Goal: Transaction & Acquisition: Book appointment/travel/reservation

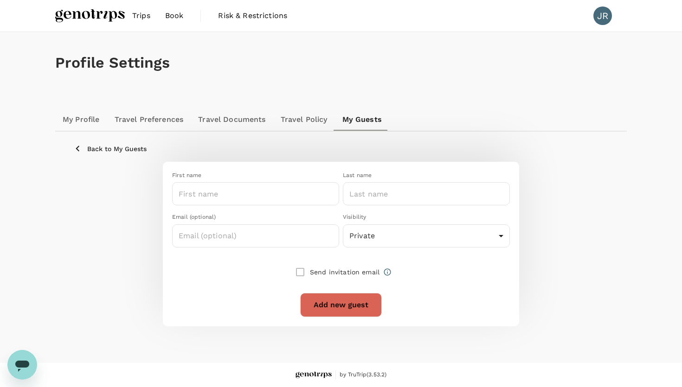
click at [105, 19] on img at bounding box center [90, 16] width 70 height 20
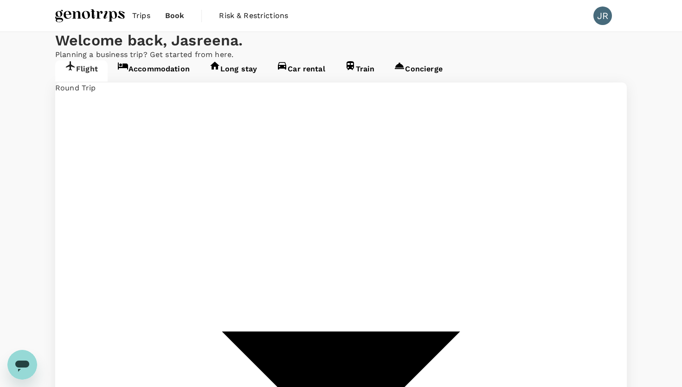
type input "undefined, undefined (any)"
type input "Kuala Lumpur Intl (KUL)"
type input "Langkawi Intl (LGK)"
click at [175, 82] on link "Accommodation" at bounding box center [154, 70] width 92 height 21
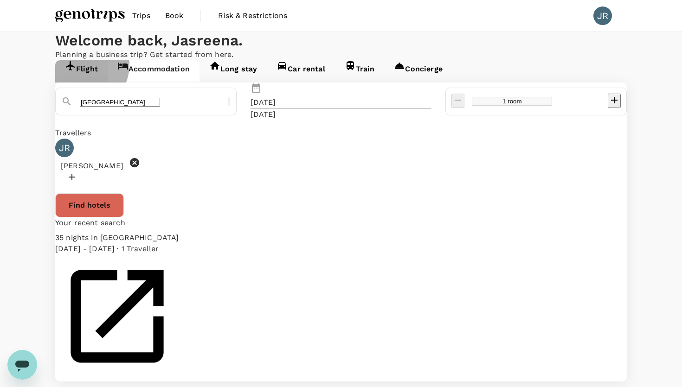
click at [229, 82] on link "Long stay" at bounding box center [232, 70] width 67 height 21
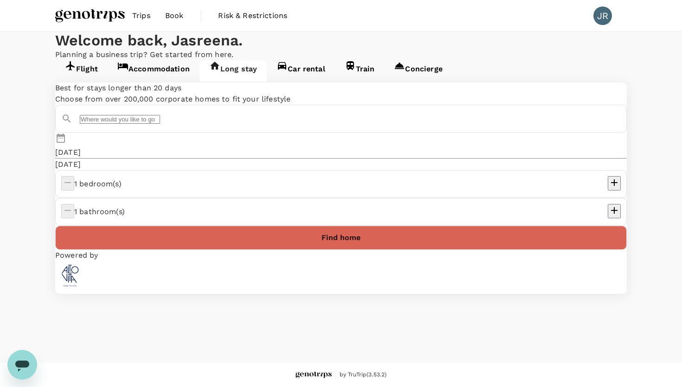
click at [177, 82] on link "Accommodation" at bounding box center [154, 70] width 92 height 21
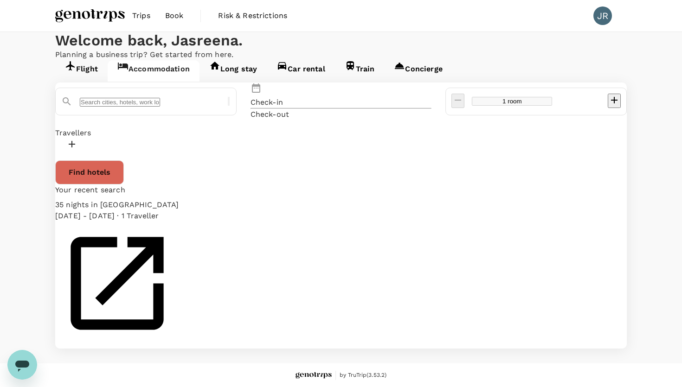
type input "Kuala Lumpur"
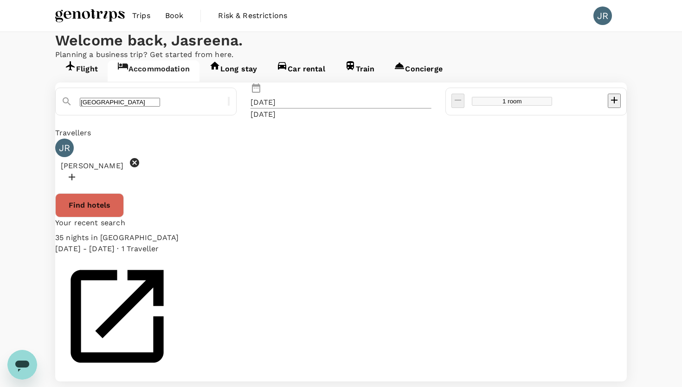
click at [132, 243] on div "35 nights in Pullman Dubai Creek City Centre" at bounding box center [117, 237] width 124 height 11
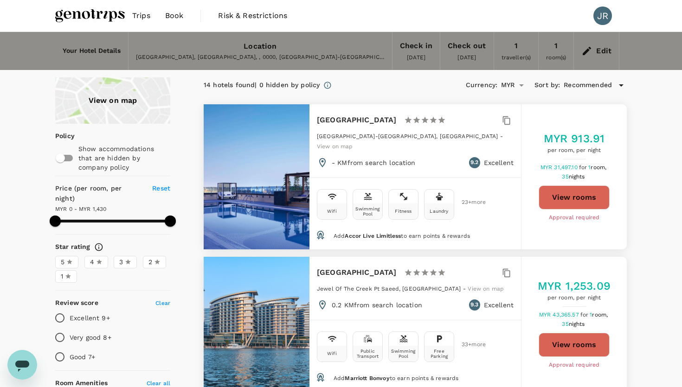
type input "1429"
click at [597, 190] on button "View rooms" at bounding box center [573, 197] width 71 height 24
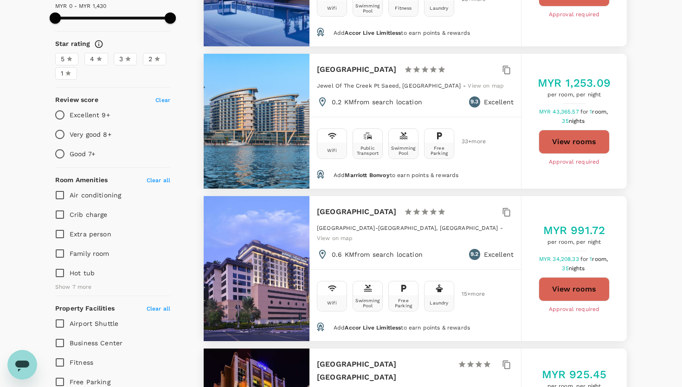
scroll to position [64, 0]
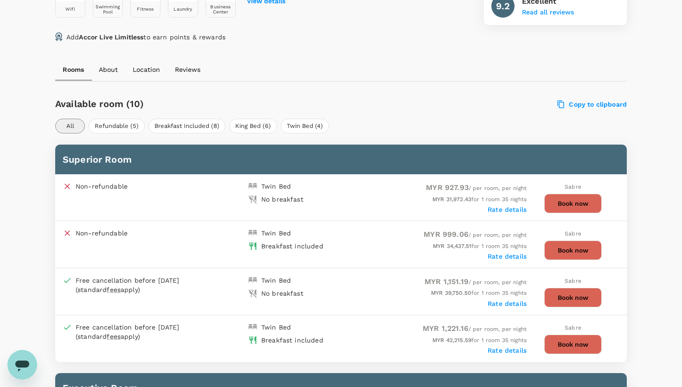
scroll to position [389, 0]
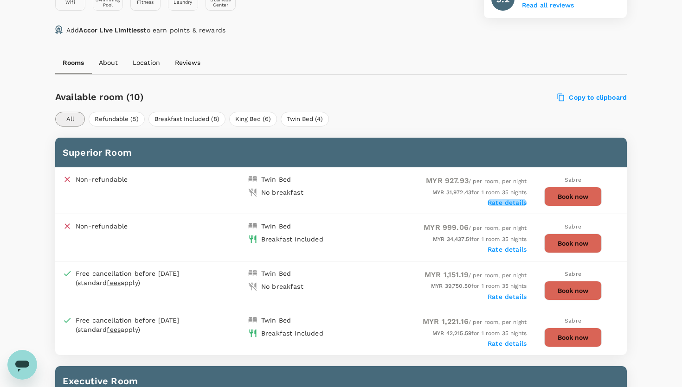
click at [521, 200] on label "Rate details" at bounding box center [506, 202] width 39 height 7
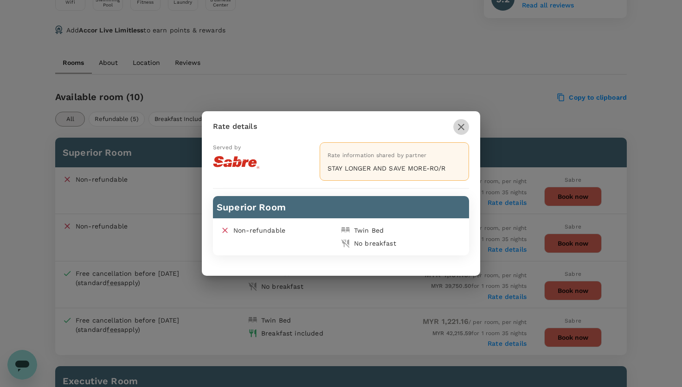
click at [463, 129] on icon "button" at bounding box center [461, 127] width 6 height 6
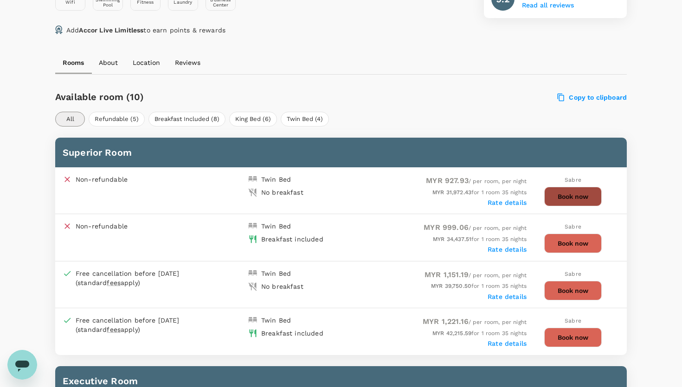
click at [556, 194] on button "Book now" at bounding box center [573, 196] width 58 height 19
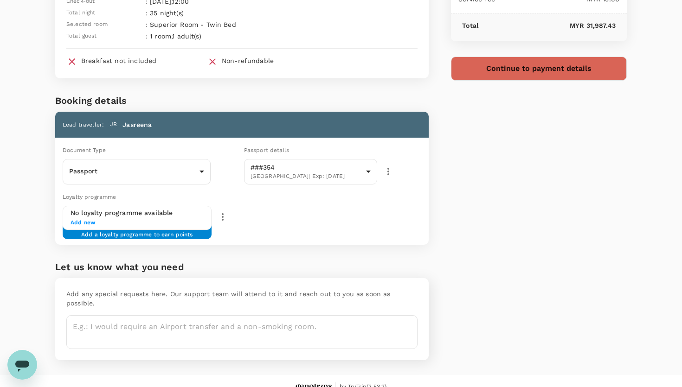
scroll to position [102, 0]
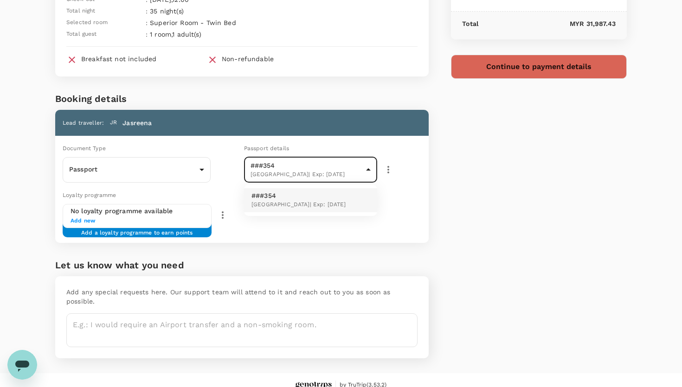
click at [276, 171] on body "Back to hotel details Review selection You've selected [GEOGRAPHIC_DATA] Check-…" at bounding box center [341, 147] width 682 height 499
click at [229, 231] on div at bounding box center [341, 193] width 682 height 387
